Goal: Transaction & Acquisition: Purchase product/service

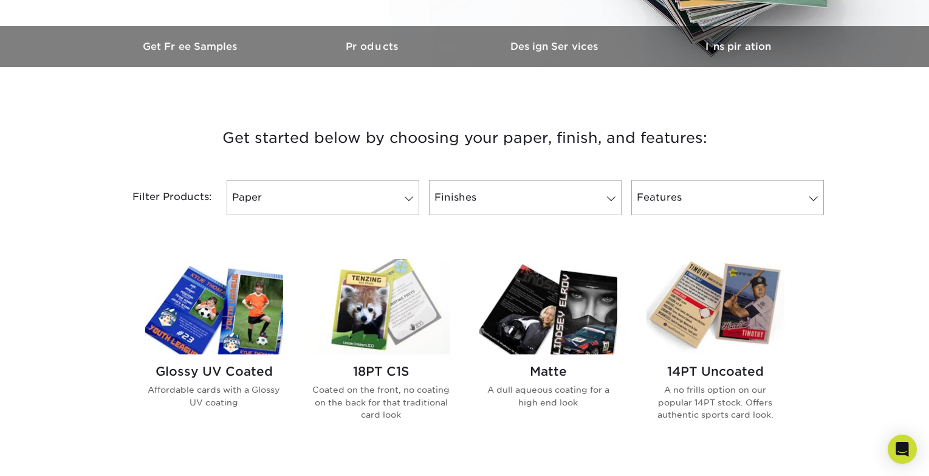
scroll to position [365, 0]
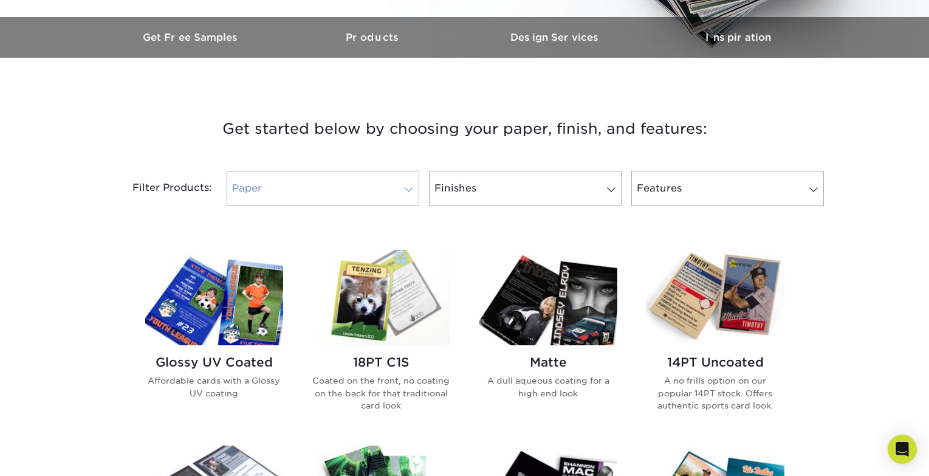
click at [406, 188] on span at bounding box center [408, 190] width 17 height 10
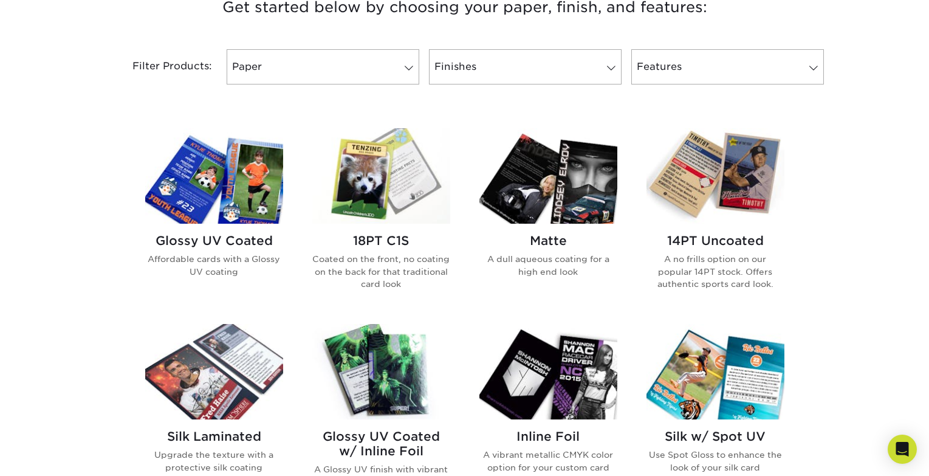
scroll to position [547, 0]
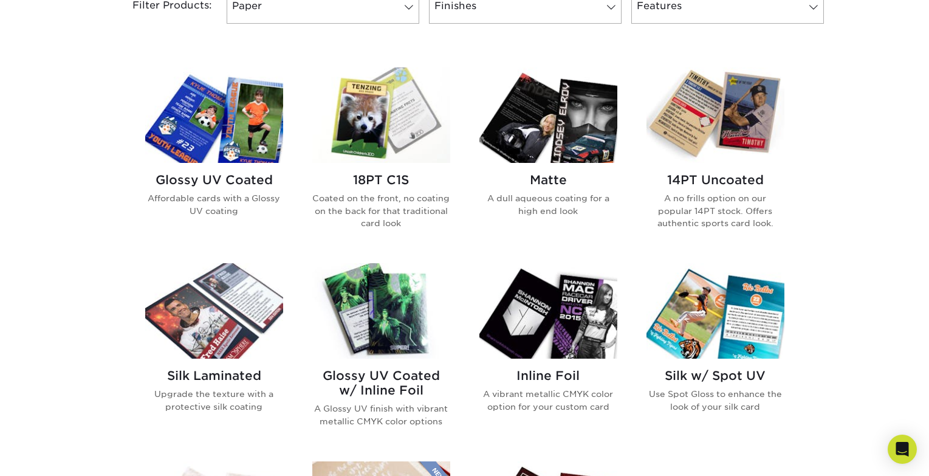
click at [238, 112] on img at bounding box center [214, 114] width 138 height 95
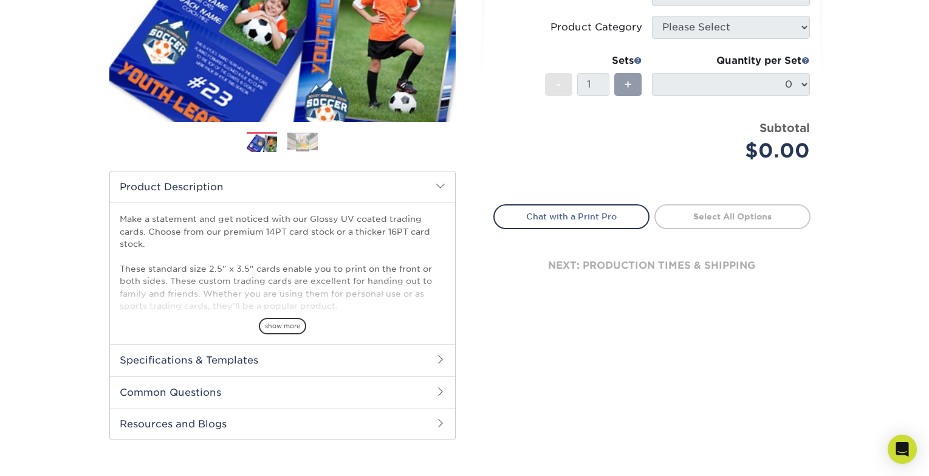
scroll to position [304, 0]
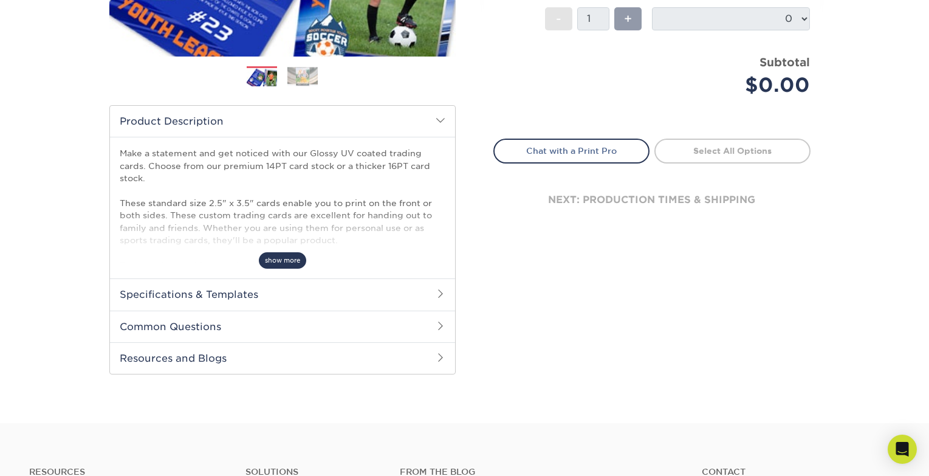
click at [281, 263] on span "show more" at bounding box center [282, 260] width 47 height 16
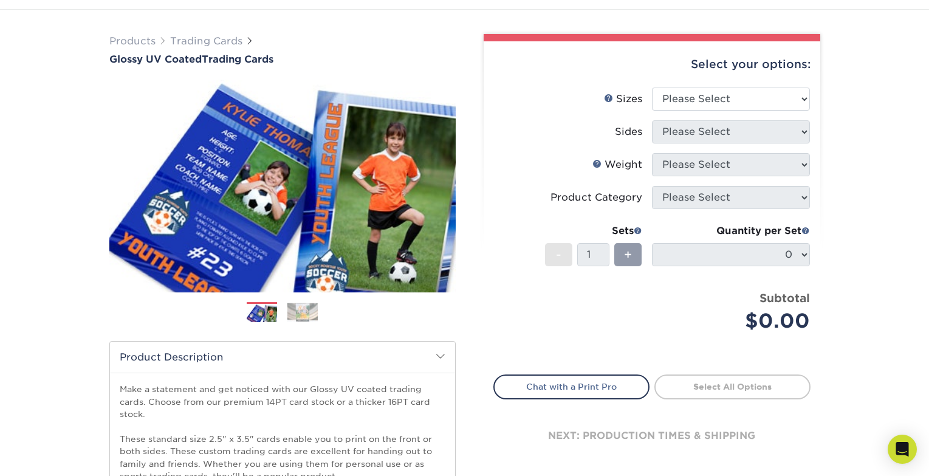
scroll to position [0, 0]
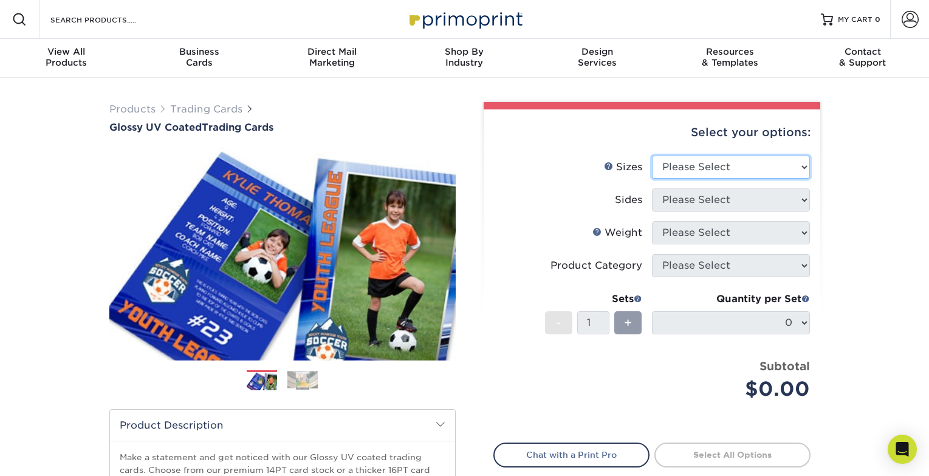
click at [808, 168] on select "Please Select 2.5" x 3.5"" at bounding box center [731, 167] width 158 height 23
click at [807, 168] on select "Please Select 2.5" x 3.5"" at bounding box center [731, 167] width 158 height 23
click at [865, 193] on div "Products Trading Cards Glossy UV Coated Trading Cards Previous Next /" at bounding box center [464, 421] width 929 height 686
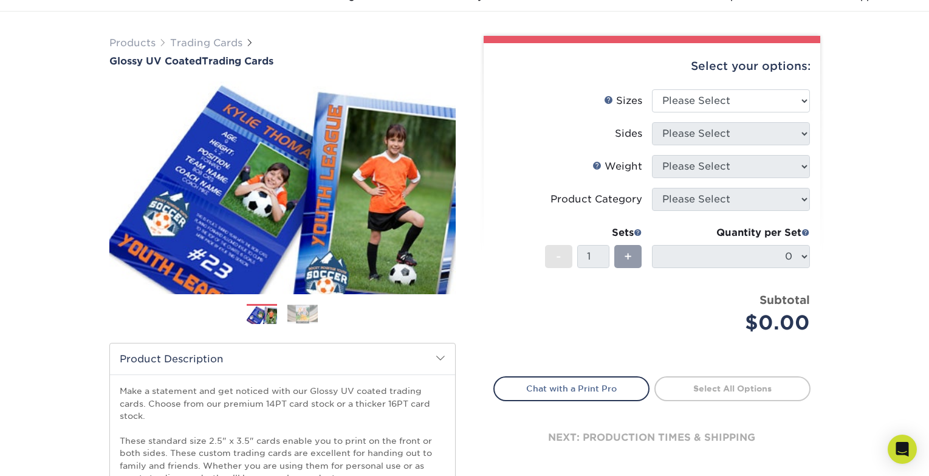
scroll to position [61, 0]
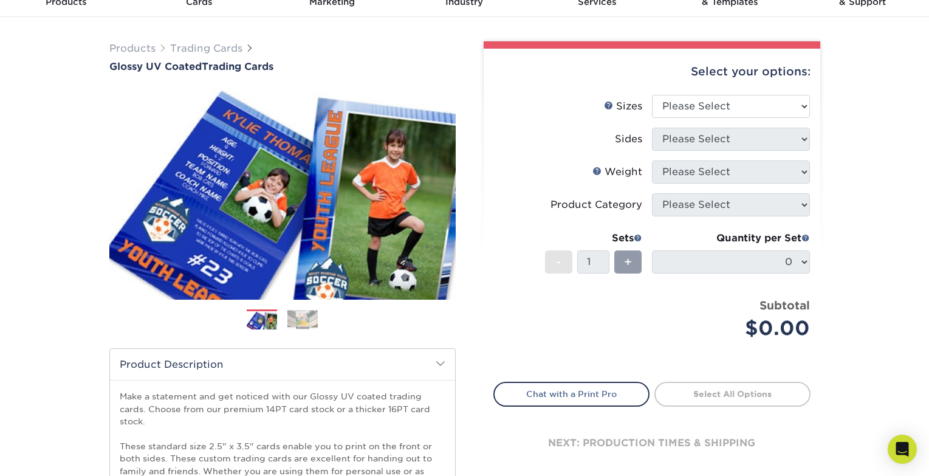
click at [301, 321] on img at bounding box center [302, 319] width 30 height 19
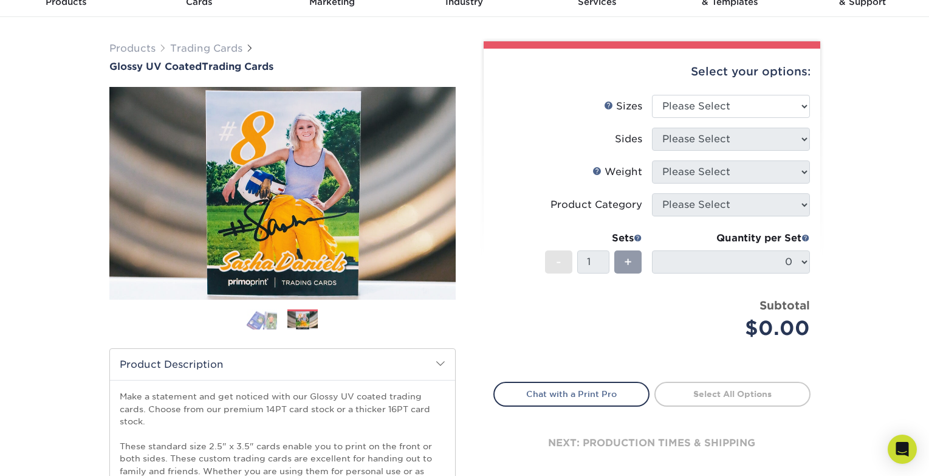
click at [258, 317] on img at bounding box center [262, 319] width 30 height 21
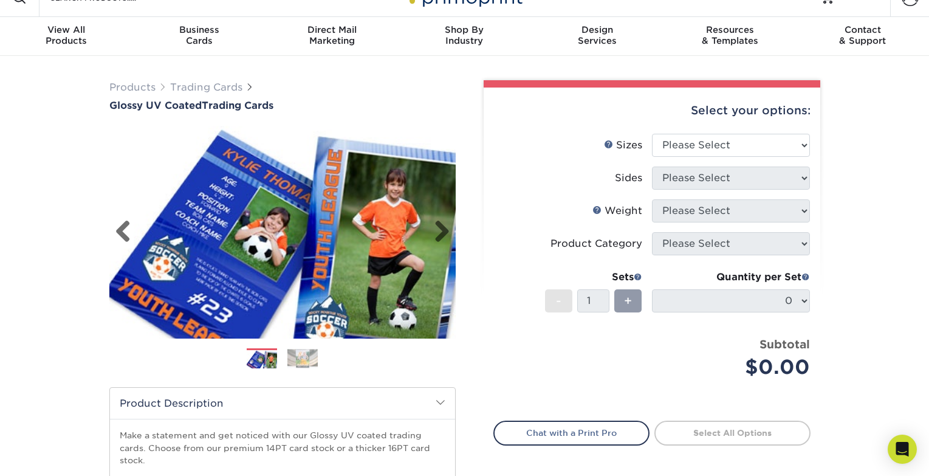
scroll to position [0, 0]
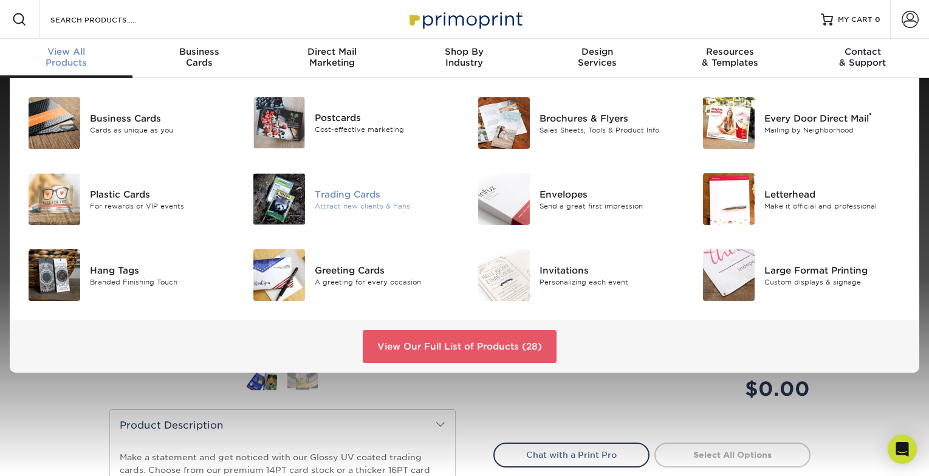
click at [360, 194] on div "Trading Cards" at bounding box center [385, 193] width 141 height 13
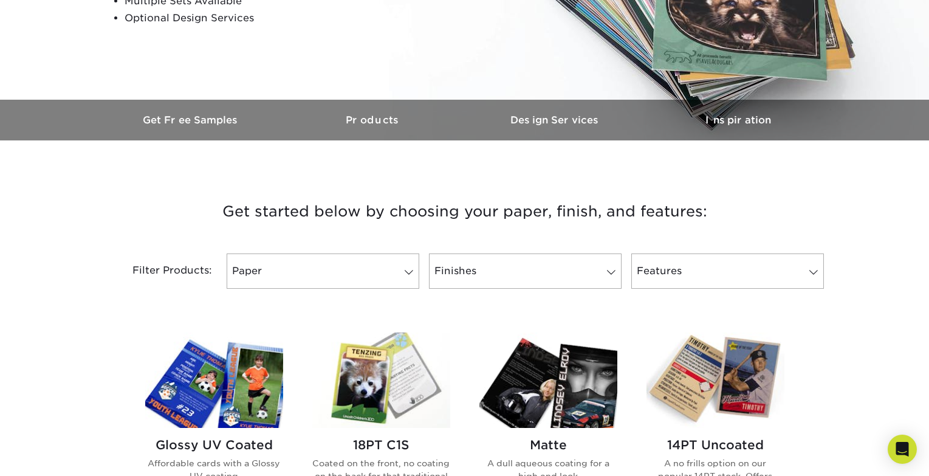
scroll to position [304, 0]
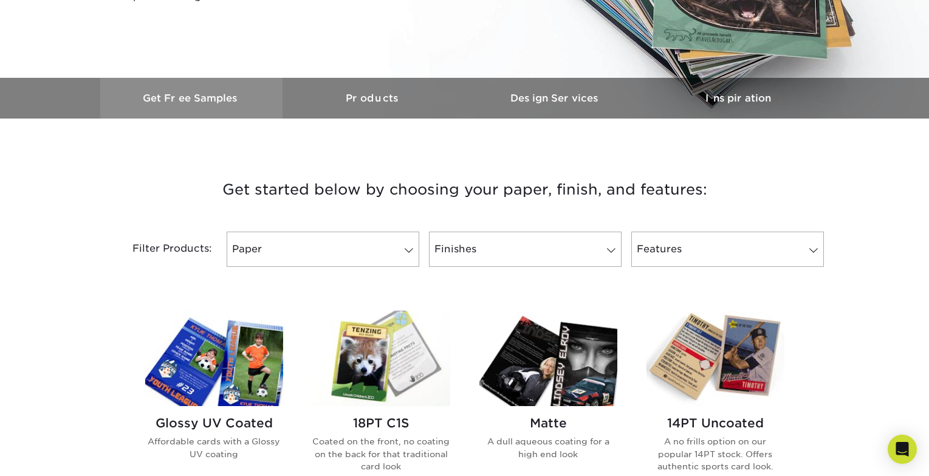
click at [182, 98] on h3 "Get Free Samples" at bounding box center [191, 98] width 182 height 12
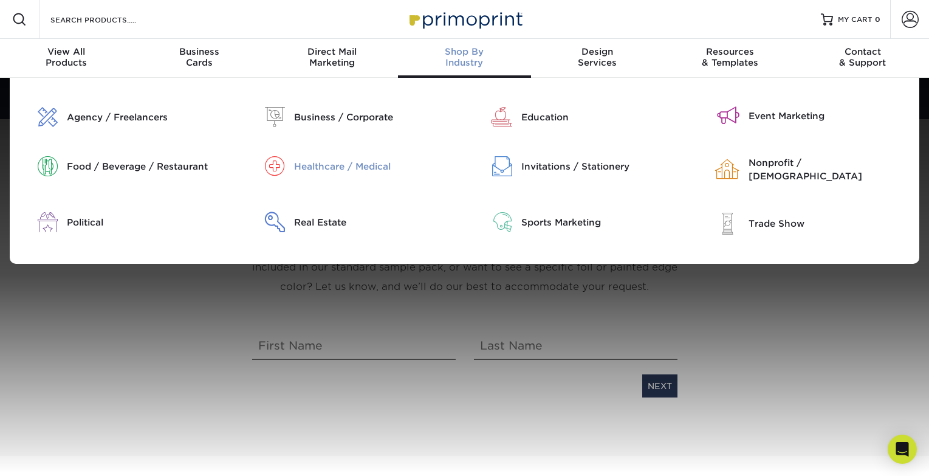
click at [349, 169] on div "Healthcare / Medical" at bounding box center [375, 166] width 162 height 13
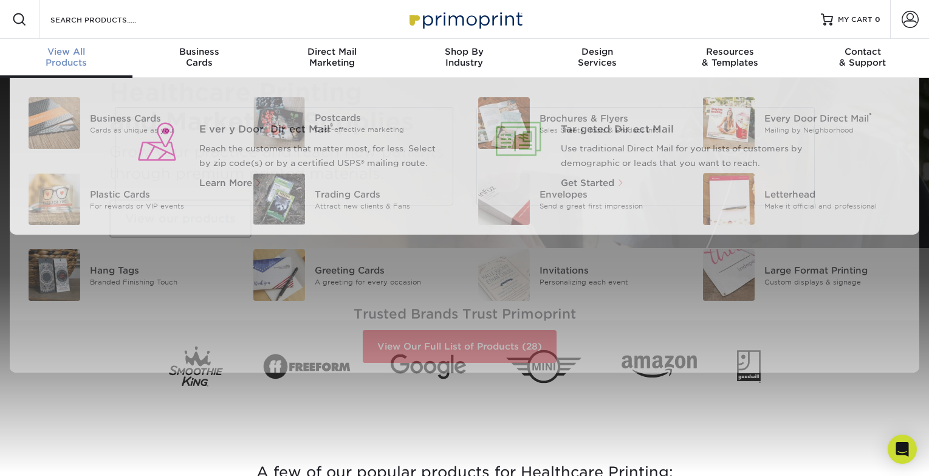
click at [73, 63] on div "View All Products" at bounding box center [66, 57] width 132 height 22
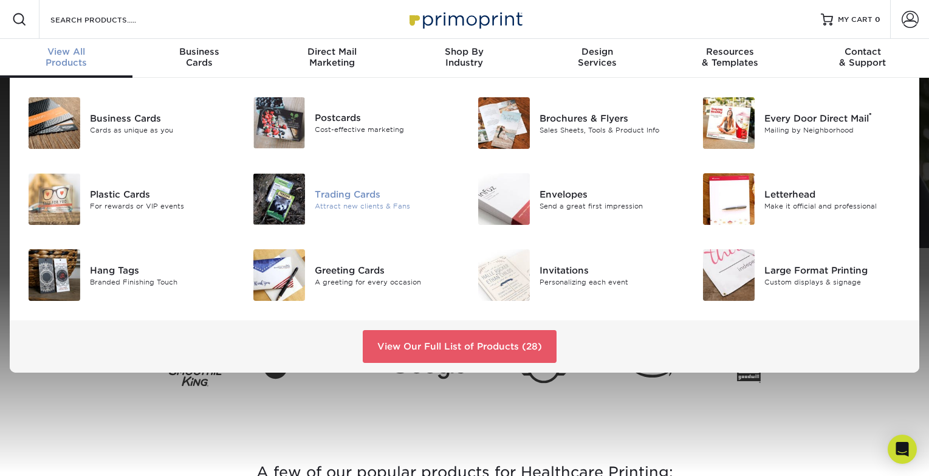
click at [322, 188] on div "Trading Cards" at bounding box center [385, 193] width 141 height 13
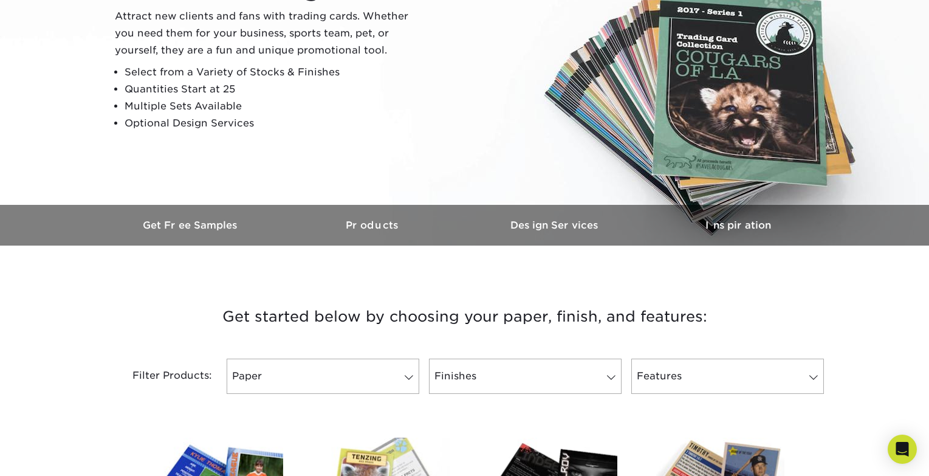
scroll to position [182, 0]
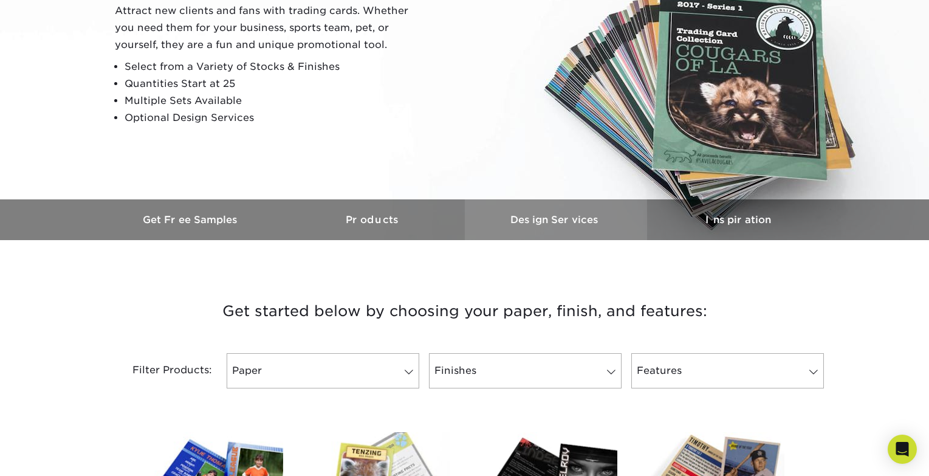
click at [548, 225] on h3 "Design Services" at bounding box center [556, 220] width 182 height 12
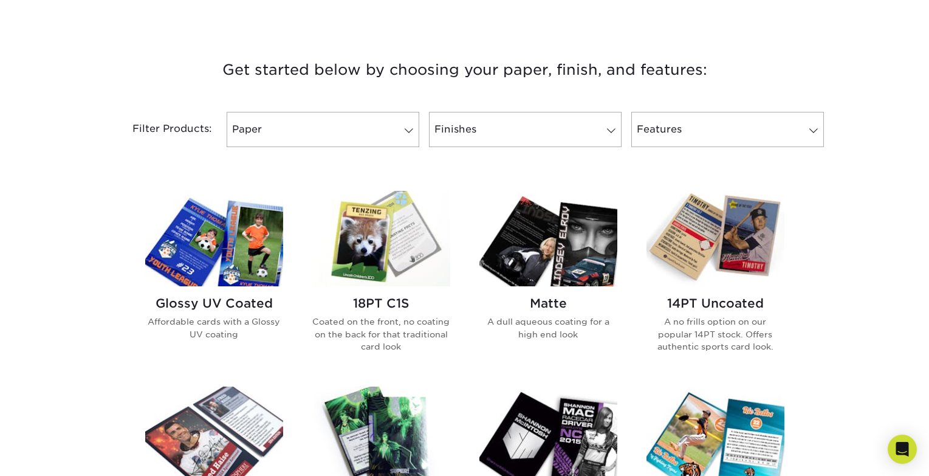
scroll to position [379, 0]
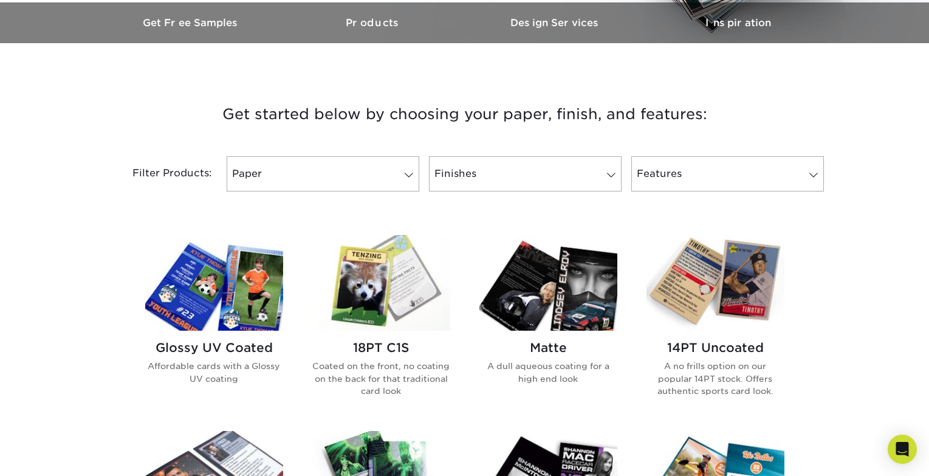
click at [667, 300] on img at bounding box center [715, 282] width 138 height 95
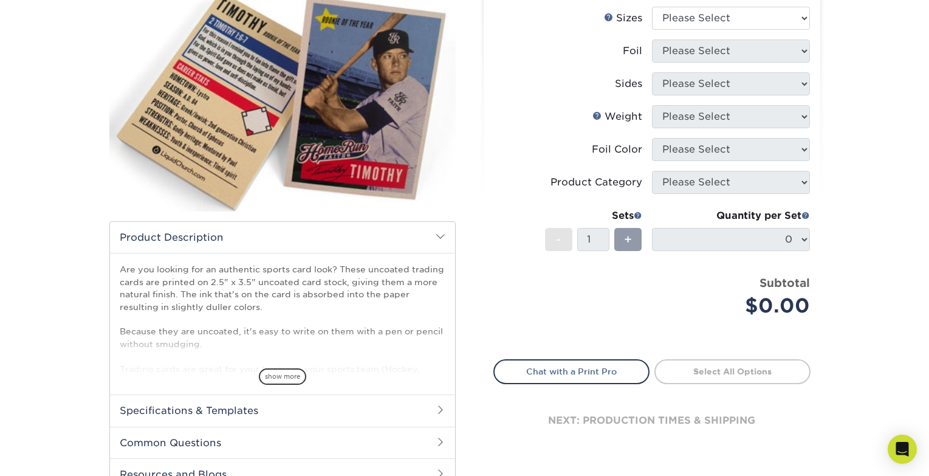
scroll to position [61, 0]
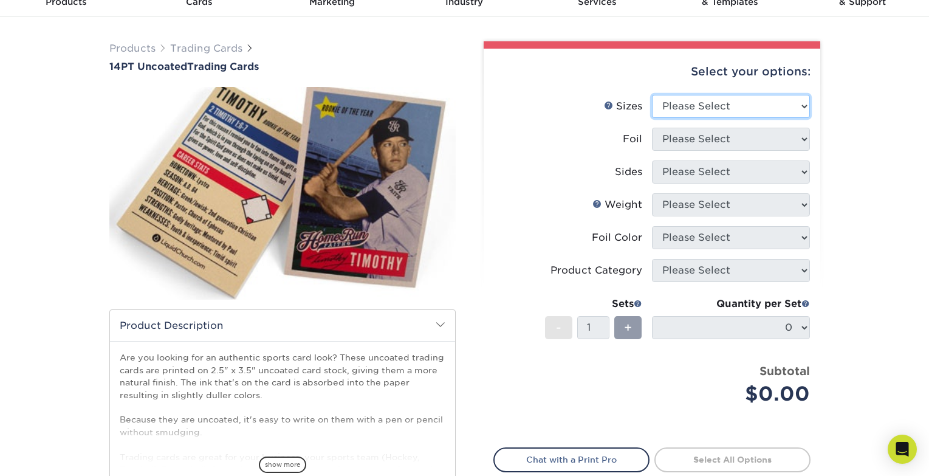
click at [802, 104] on select "Please Select 2.5" x 3.5"" at bounding box center [731, 106] width 158 height 23
select select "2.50x3.50"
click at [652, 95] on select "Please Select 2.5" x 3.5"" at bounding box center [731, 106] width 158 height 23
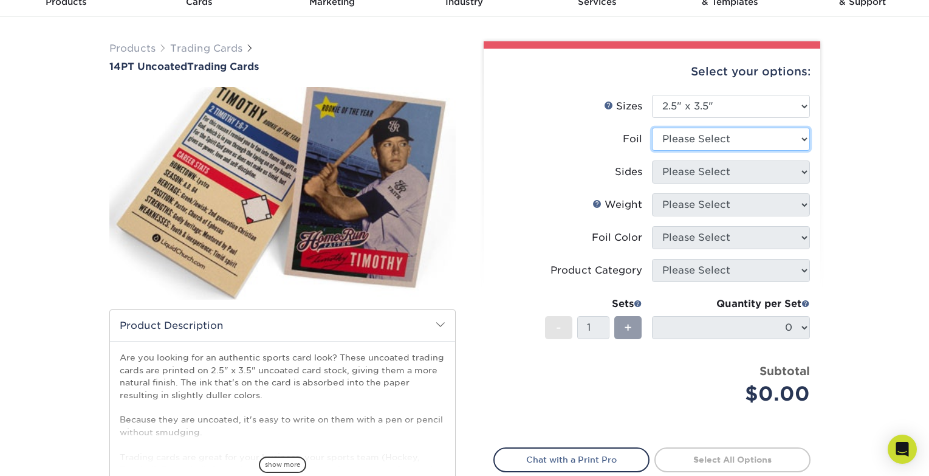
click at [799, 140] on select "Please Select Yes No" at bounding box center [731, 139] width 158 height 23
click at [855, 136] on div "Products Trading Cards 14PT Uncoated Trading Cards show more Templates" at bounding box center [464, 322] width 929 height 610
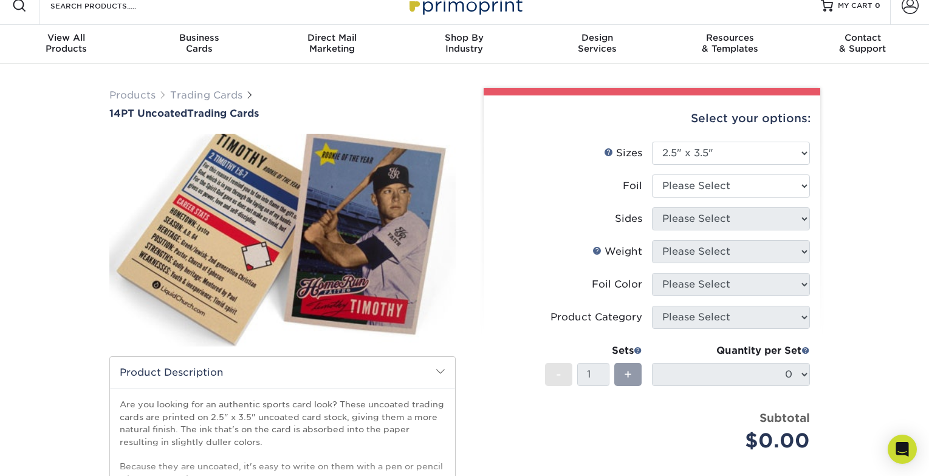
scroll to position [0, 0]
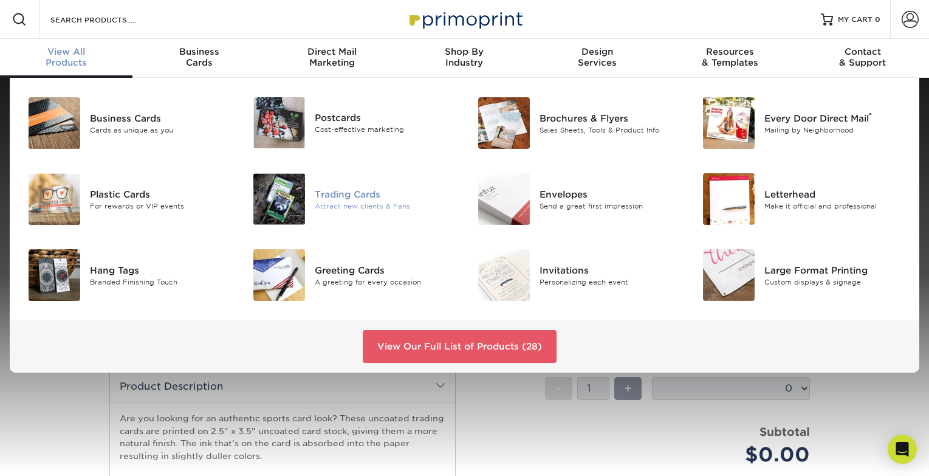
click at [346, 191] on div "Trading Cards" at bounding box center [385, 193] width 141 height 13
